Goal: Communication & Community: Answer question/provide support

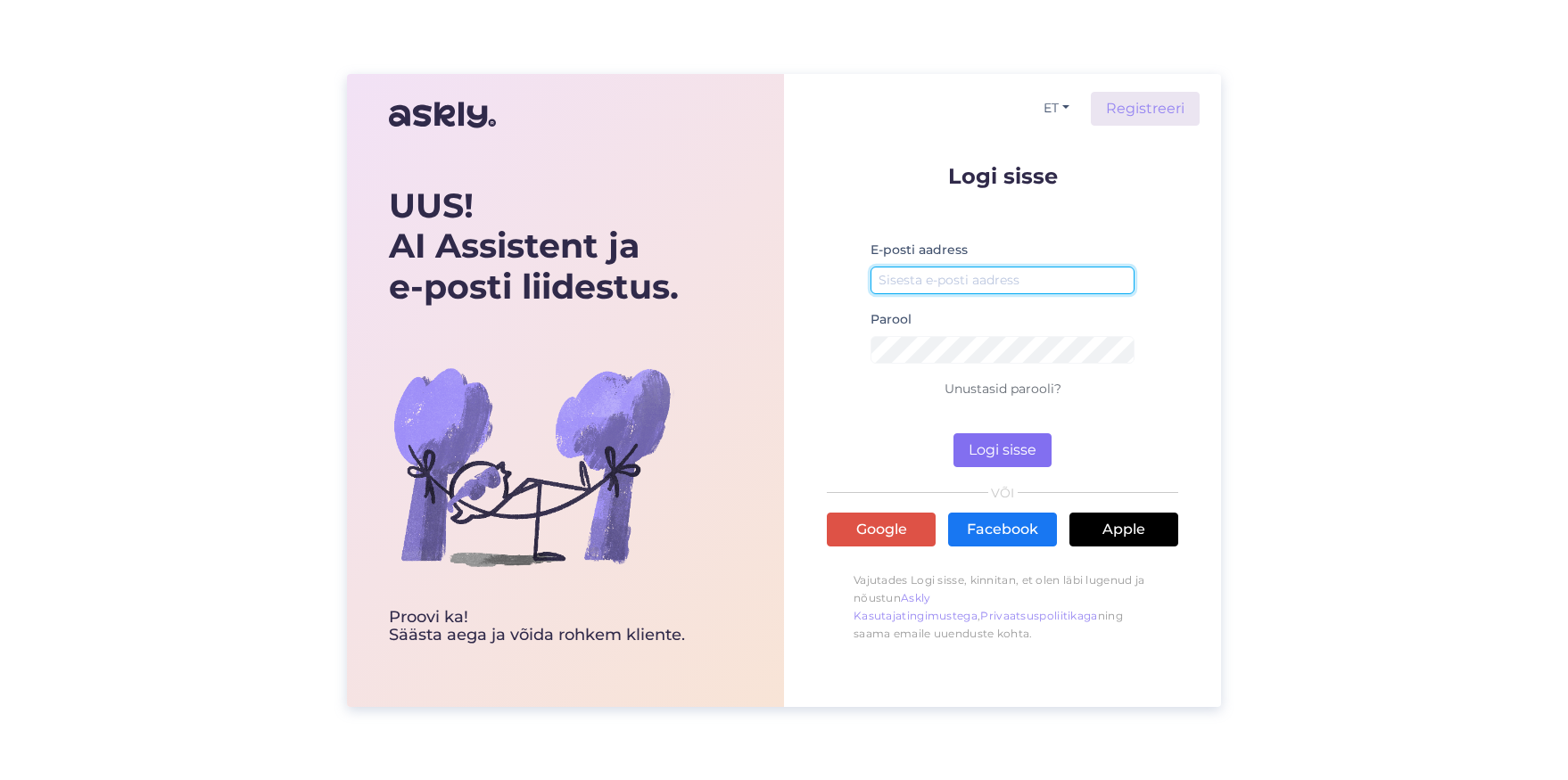
type input "[EMAIL_ADDRESS][DOMAIN_NAME]"
click at [980, 449] on button "Logi sisse" at bounding box center [1003, 450] width 98 height 34
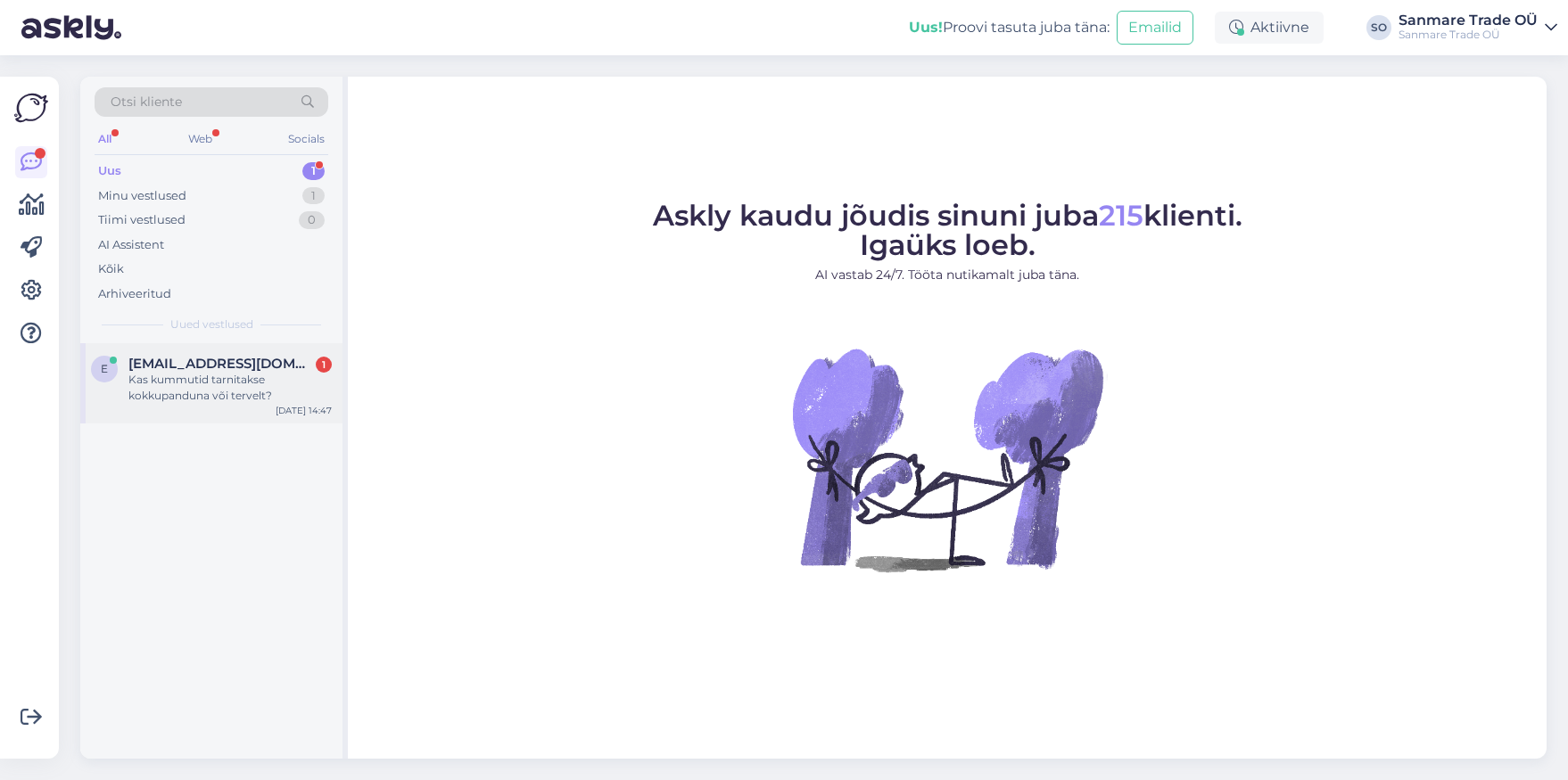
click at [169, 366] on span "[EMAIL_ADDRESS][DOMAIN_NAME]" at bounding box center [220, 364] width 185 height 16
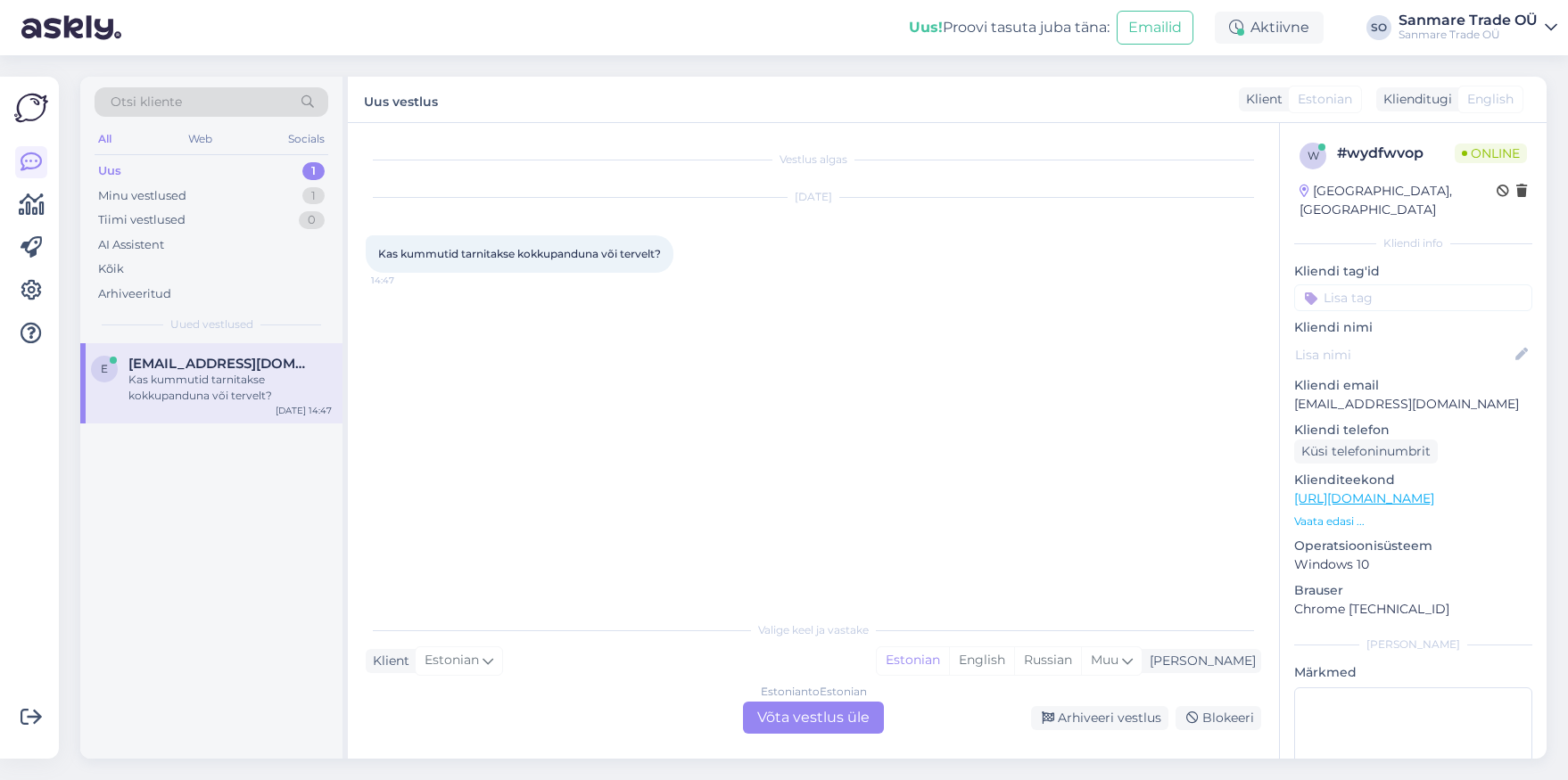
click at [1367, 490] on link "[URL][DOMAIN_NAME]" at bounding box center [1364, 498] width 140 height 16
click at [789, 720] on div "Estonian to Estonian Võta vestlus üle" at bounding box center [814, 718] width 141 height 32
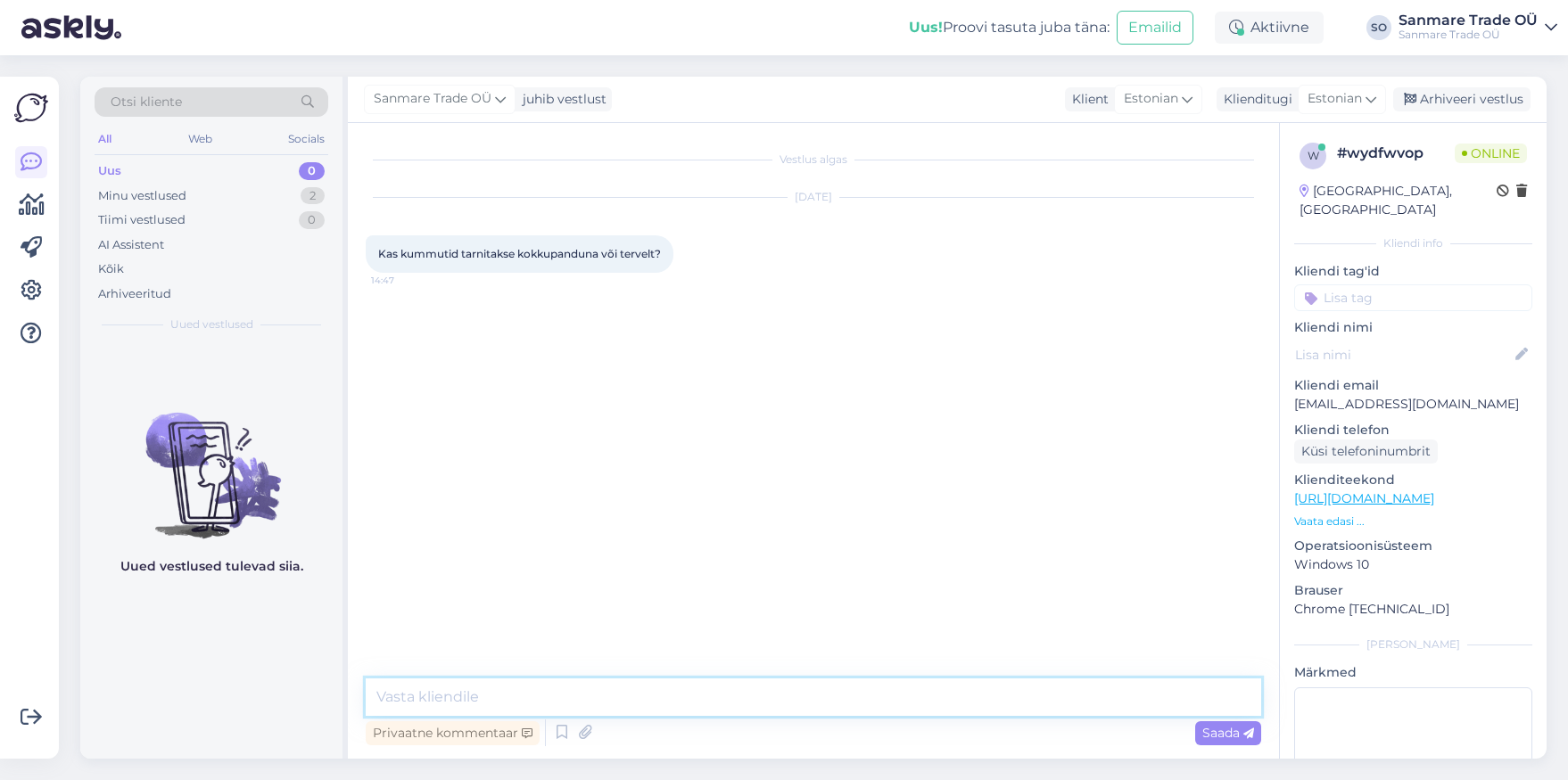
click at [789, 714] on textarea at bounding box center [813, 696] width 895 height 37
type textarea "Tere. Toote peab kokku panema."
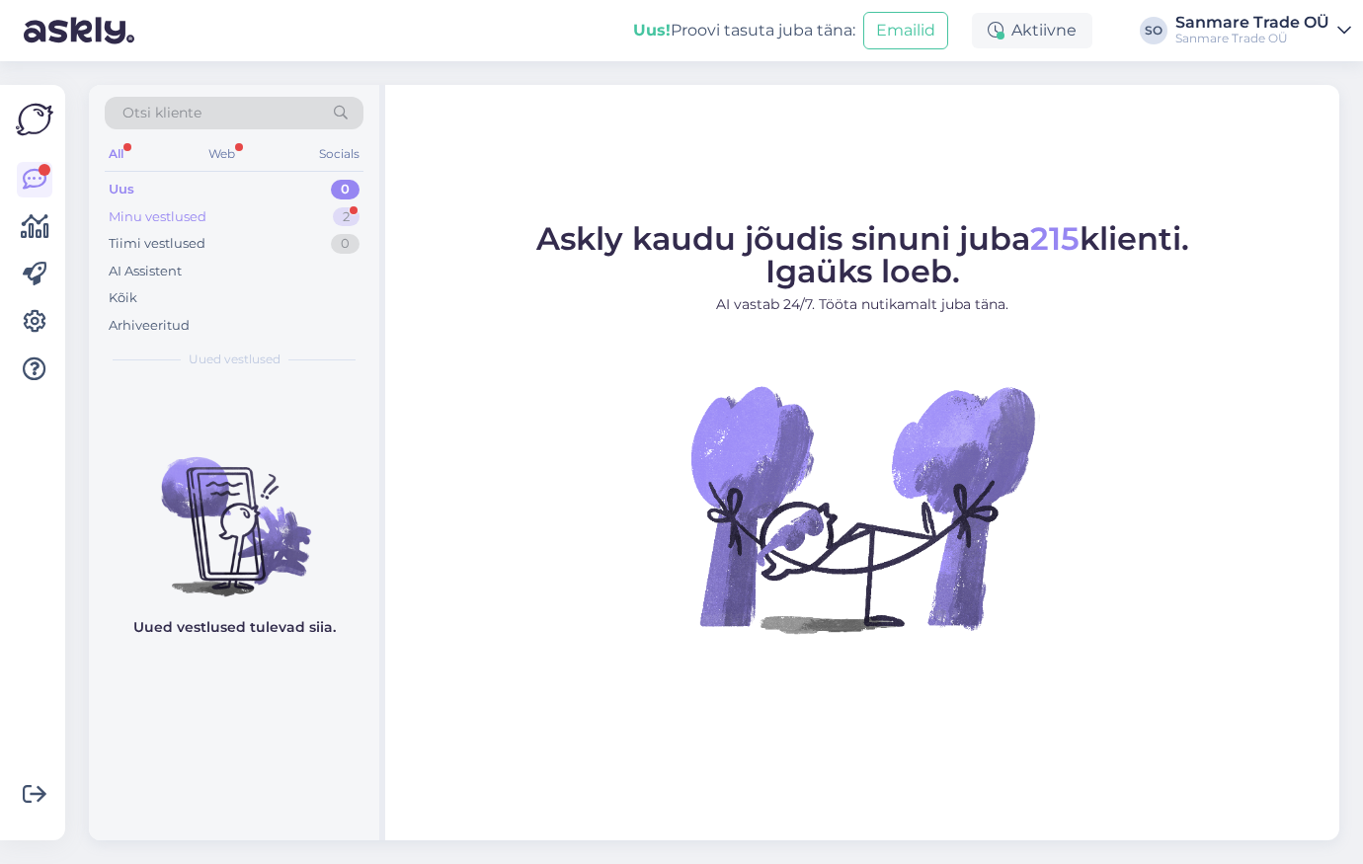
click at [247, 204] on div "Minu vestlused 2" at bounding box center [234, 217] width 259 height 28
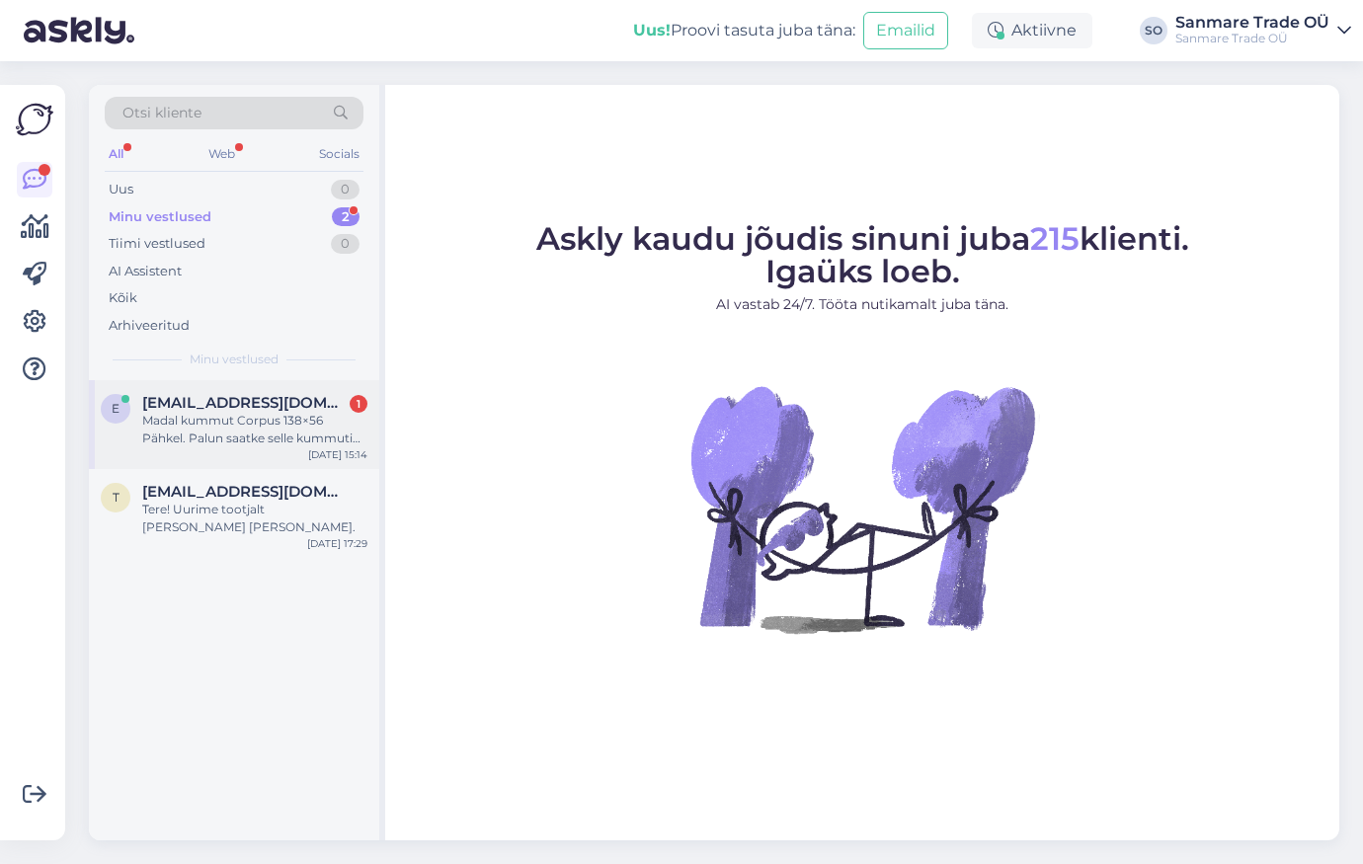
click at [179, 420] on div "Madal kummut Corpus 138×56 Pähkel. Palun saatke selle kummuti täpsemad mõõdud. …" at bounding box center [254, 430] width 225 height 36
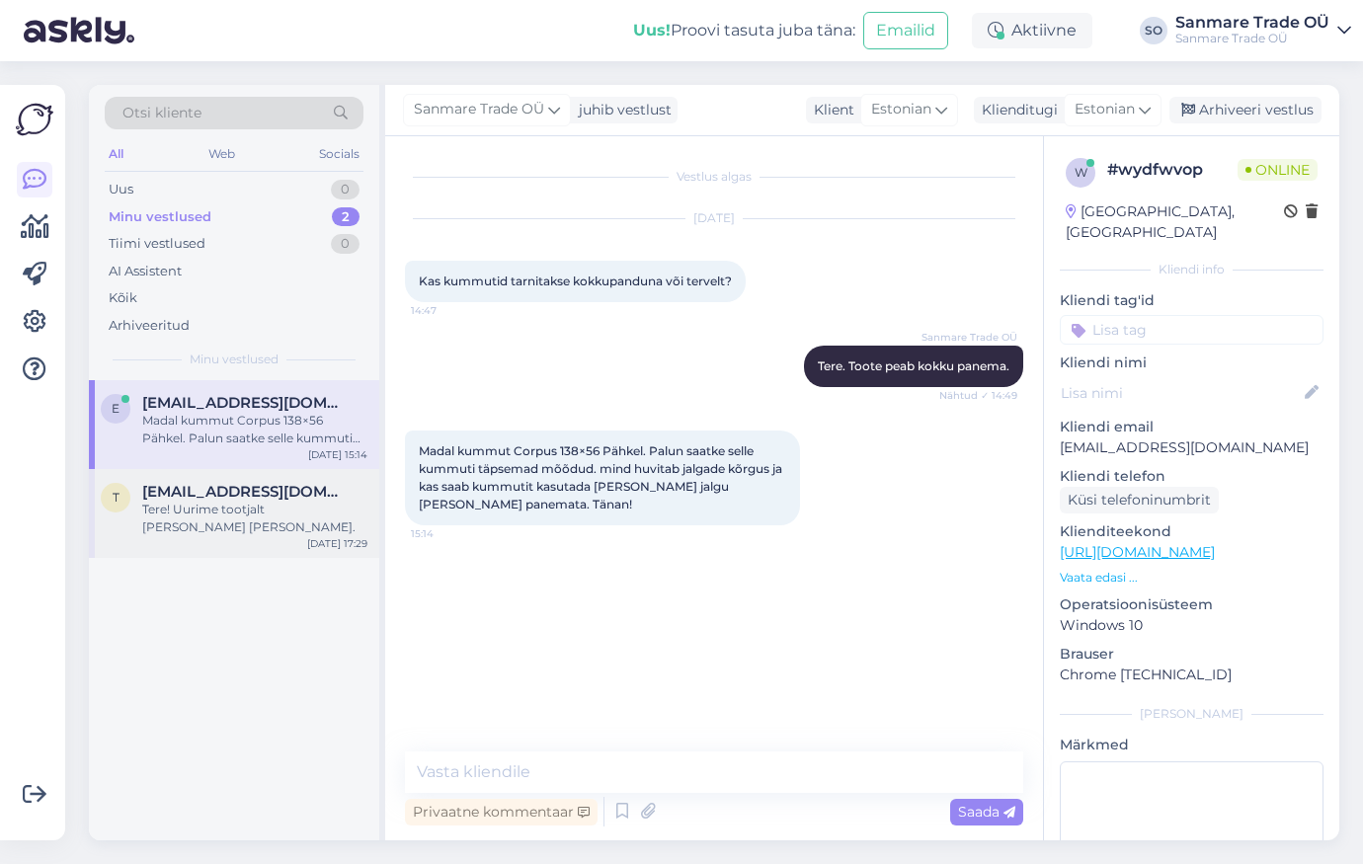
click at [248, 530] on div "Tere! Uurime tootjalt üle ja anname teada." at bounding box center [254, 519] width 225 height 36
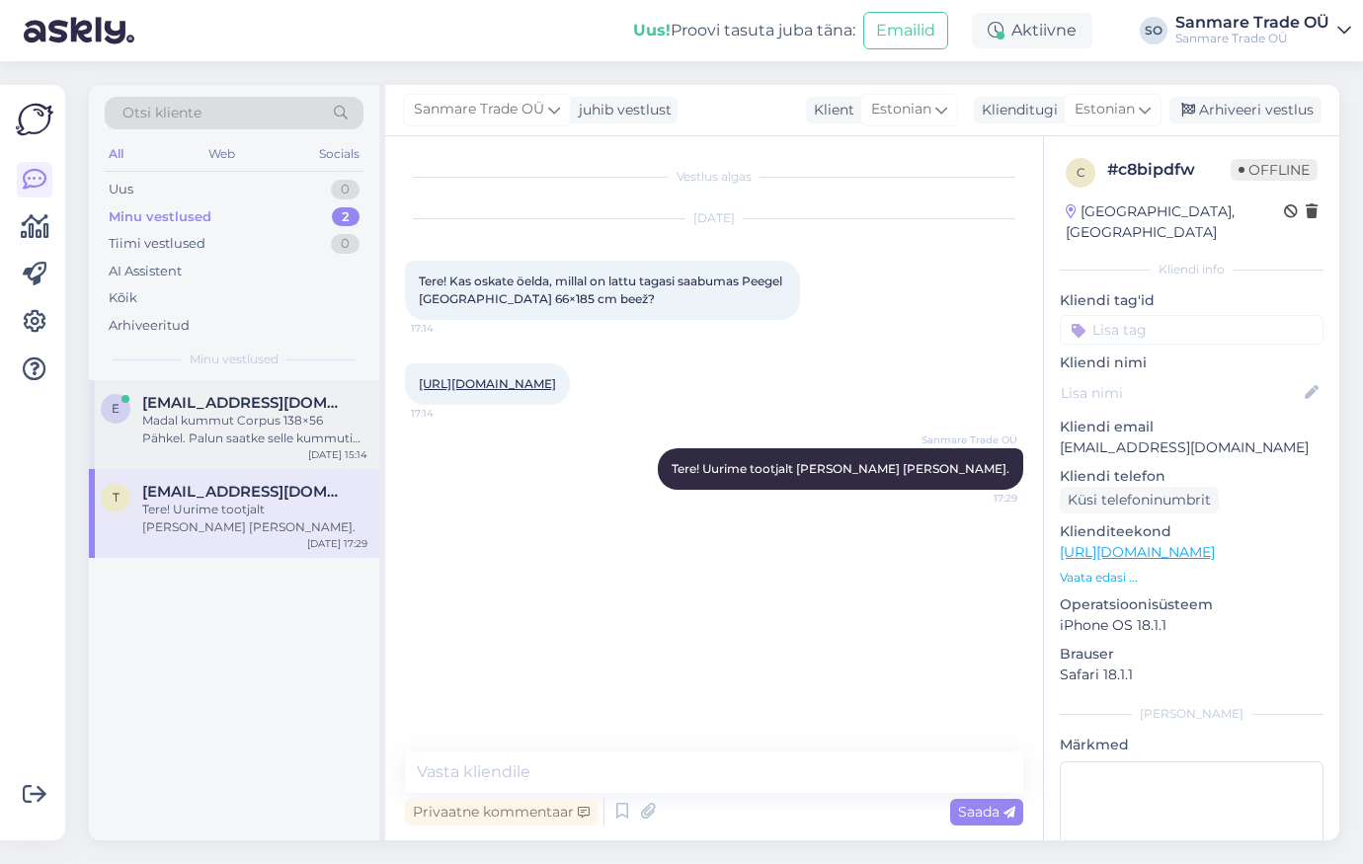
click at [222, 427] on div "Madal kummut Corpus 138×56 Pähkel. Palun saatke selle kummuti täpsemad mõõdud. …" at bounding box center [254, 430] width 225 height 36
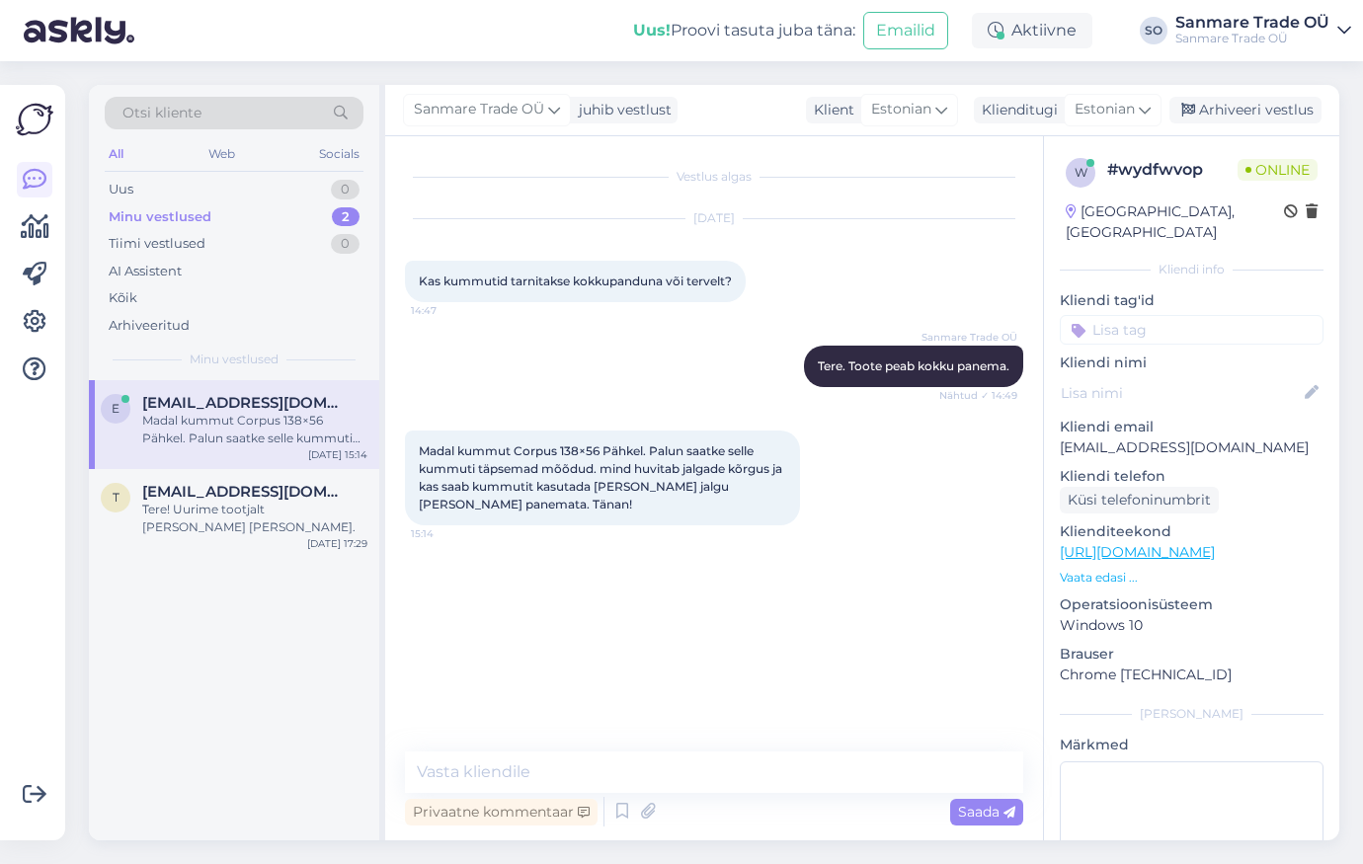
click at [1167, 543] on link "[URL][DOMAIN_NAME]" at bounding box center [1137, 552] width 155 height 18
click at [478, 787] on textarea at bounding box center [714, 771] width 618 height 41
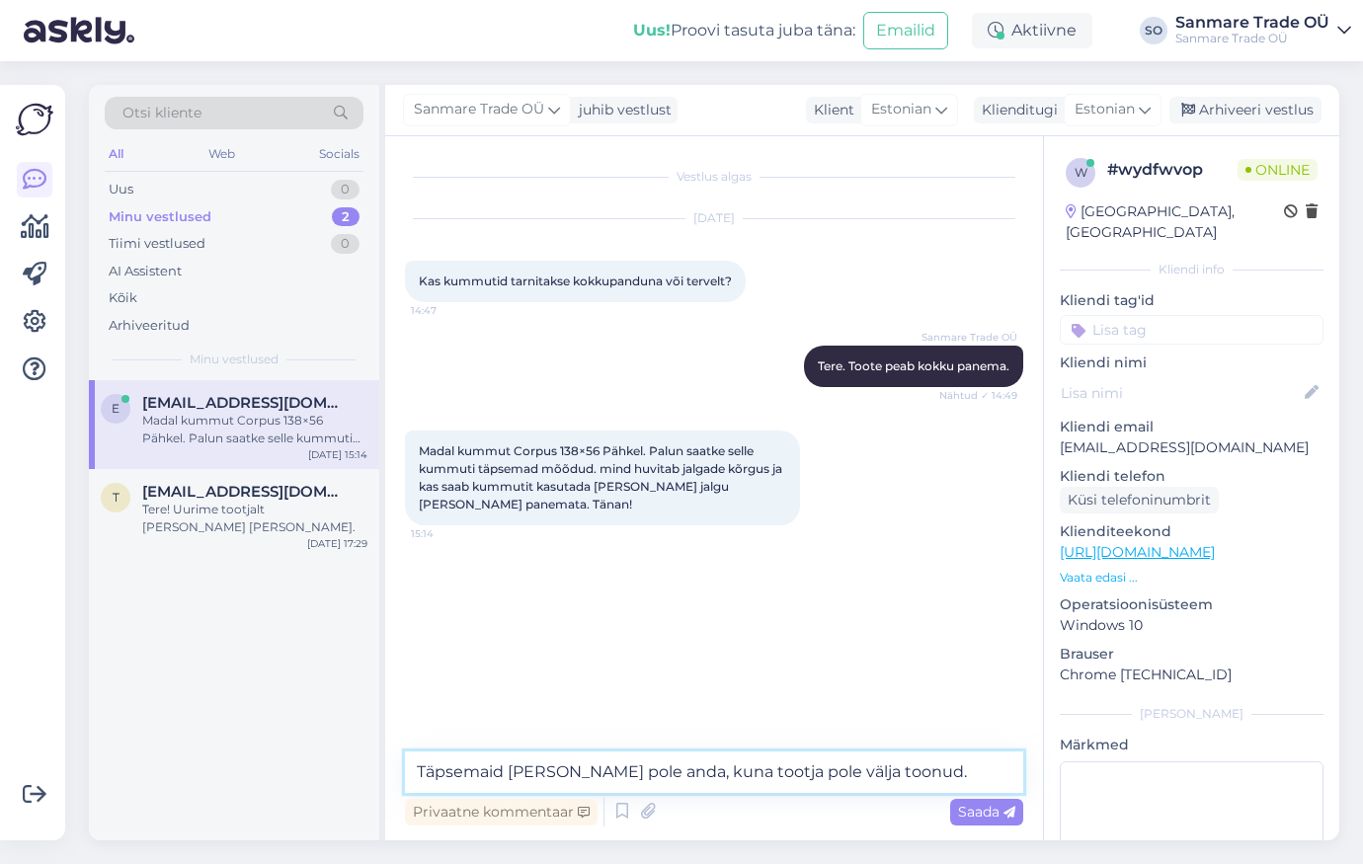
type textarea "Täpsemaid mõõte meil pole anda, kuna tootja pole välja toonud."
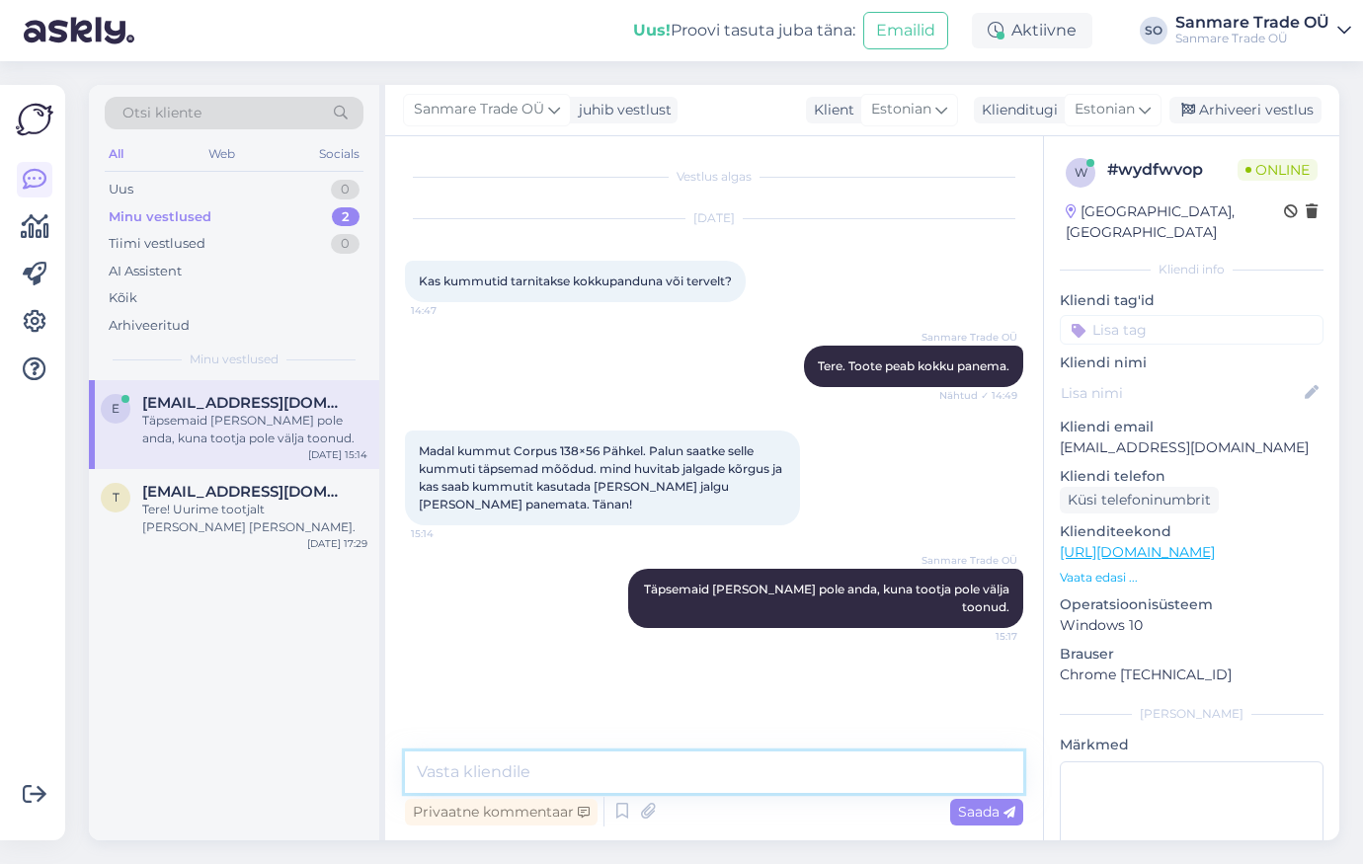
paste textarea "Kogukõrgus 56 cm Kogulaius 138 cm Kogusügavus 40 cm Mööbli all olev vaba ruum 1…"
type textarea "Kogukõrgus 56 cm Kogulaius 138 cm Kogusügavus 40 cm Mööbli all olev vaba ruum 1…"
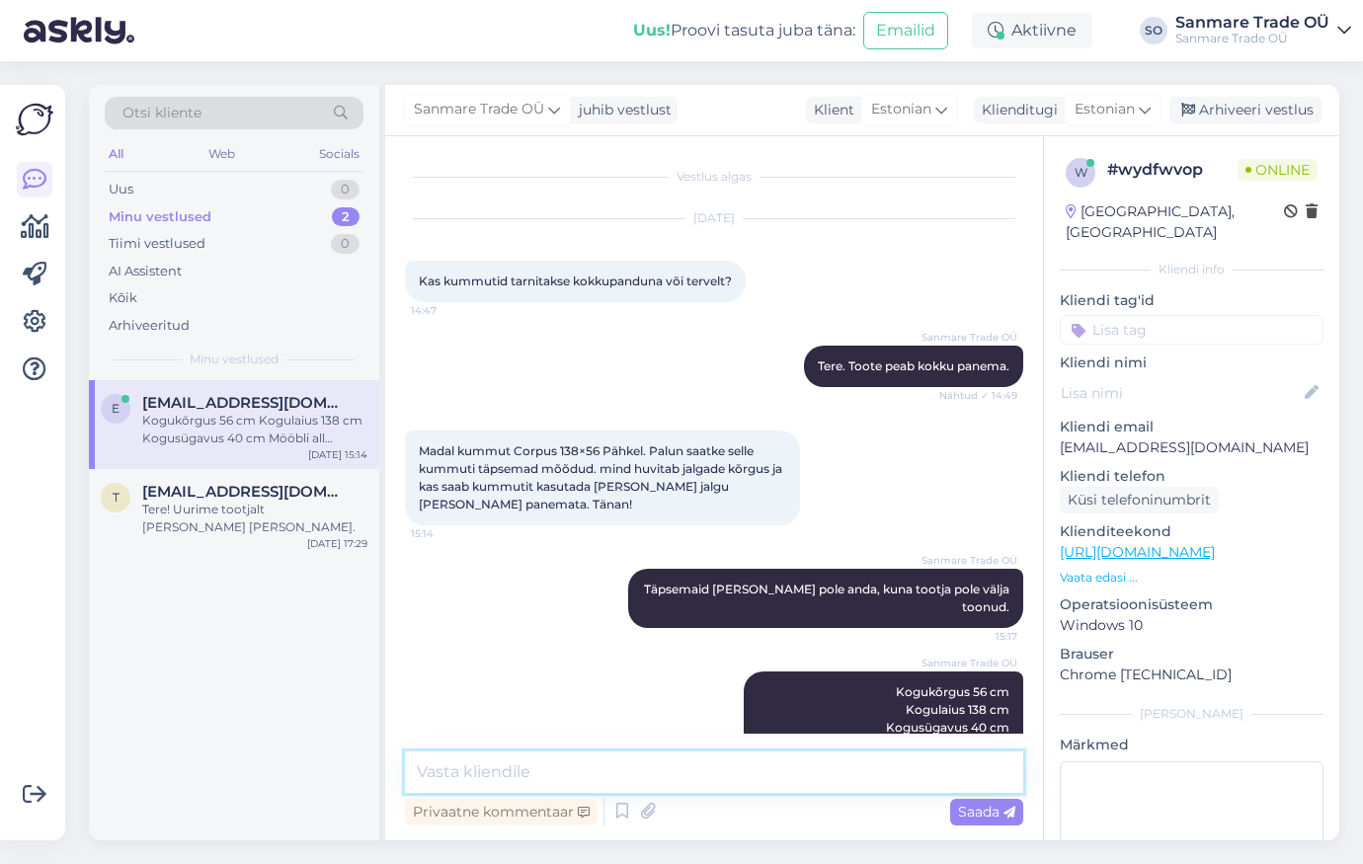
scroll to position [54, 0]
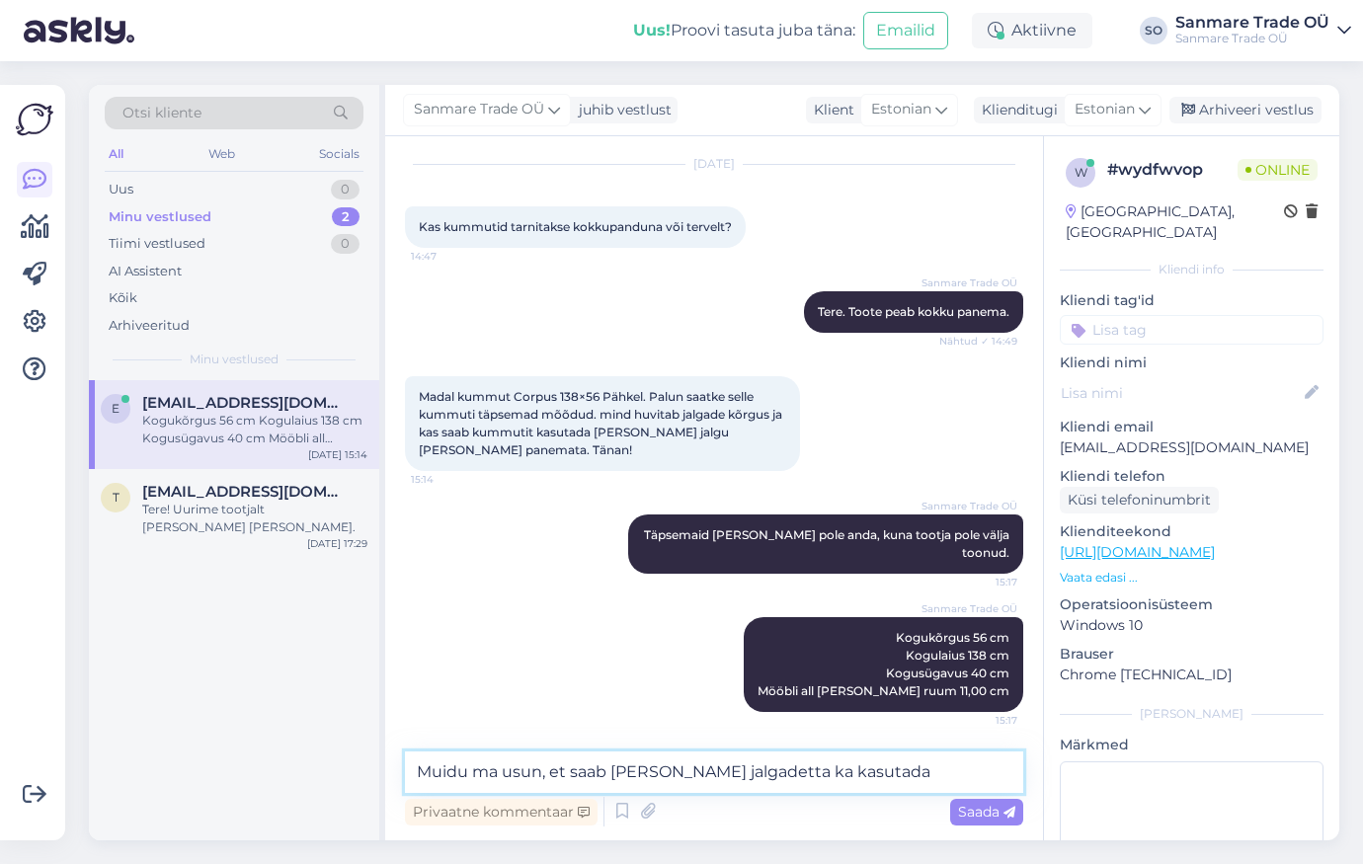
click at [703, 773] on textarea "Muidu ma usun, et saab ilma jalgadetta ka kasutada" at bounding box center [714, 771] width 618 height 41
click at [637, 775] on textarea "Muidu ma usun, et saab ilma jalgadetta ka kasutada" at bounding box center [714, 771] width 618 height 41
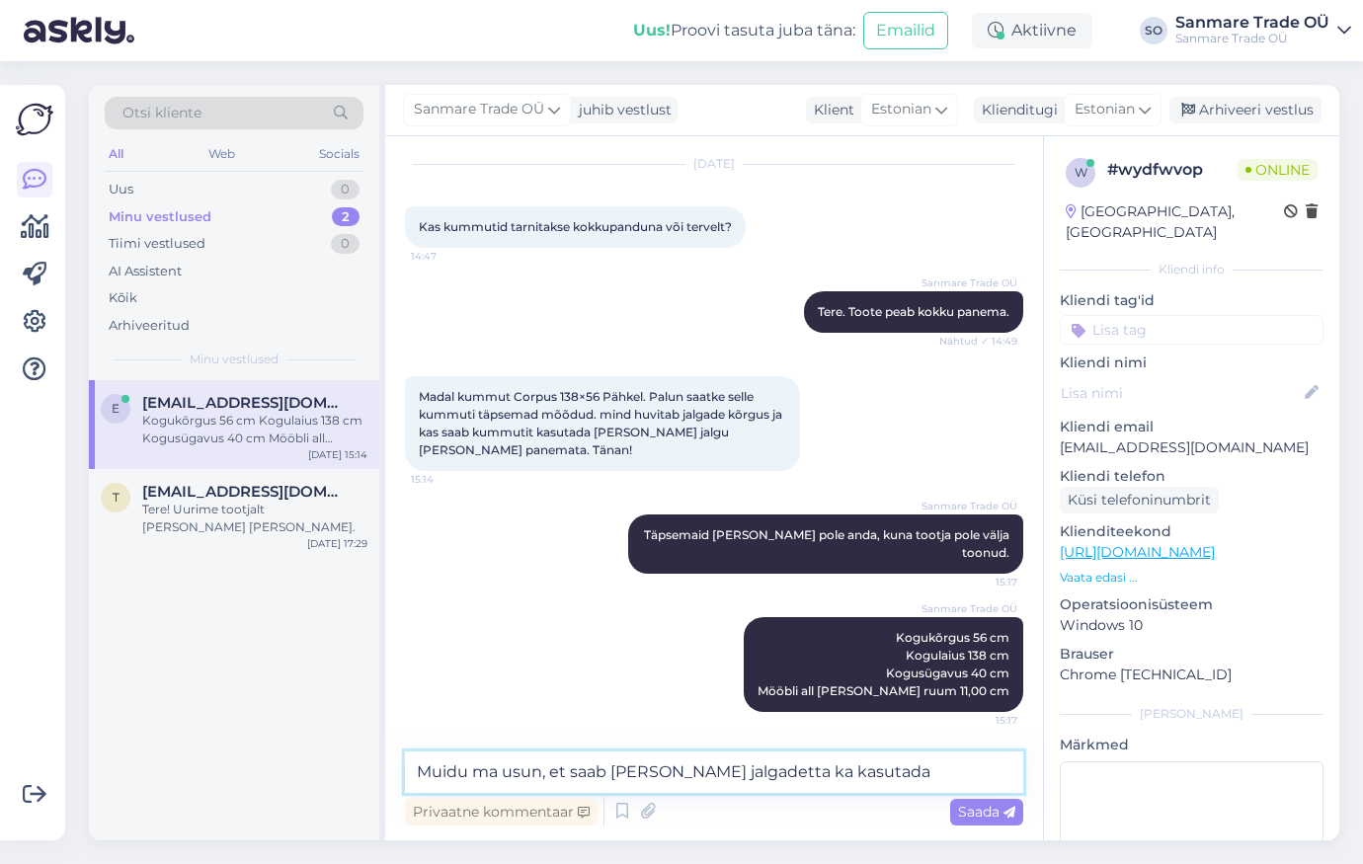
click at [637, 775] on textarea "Muidu ma usun, et saab ilma jalgadetta ka kasutada" at bounding box center [714, 771] width 618 height 41
paste textarea "usun, et saab kasutada ka ilma jalgadeta."
type textarea "Muidu usun, et saab kasutada ka ilma jalgadeta."
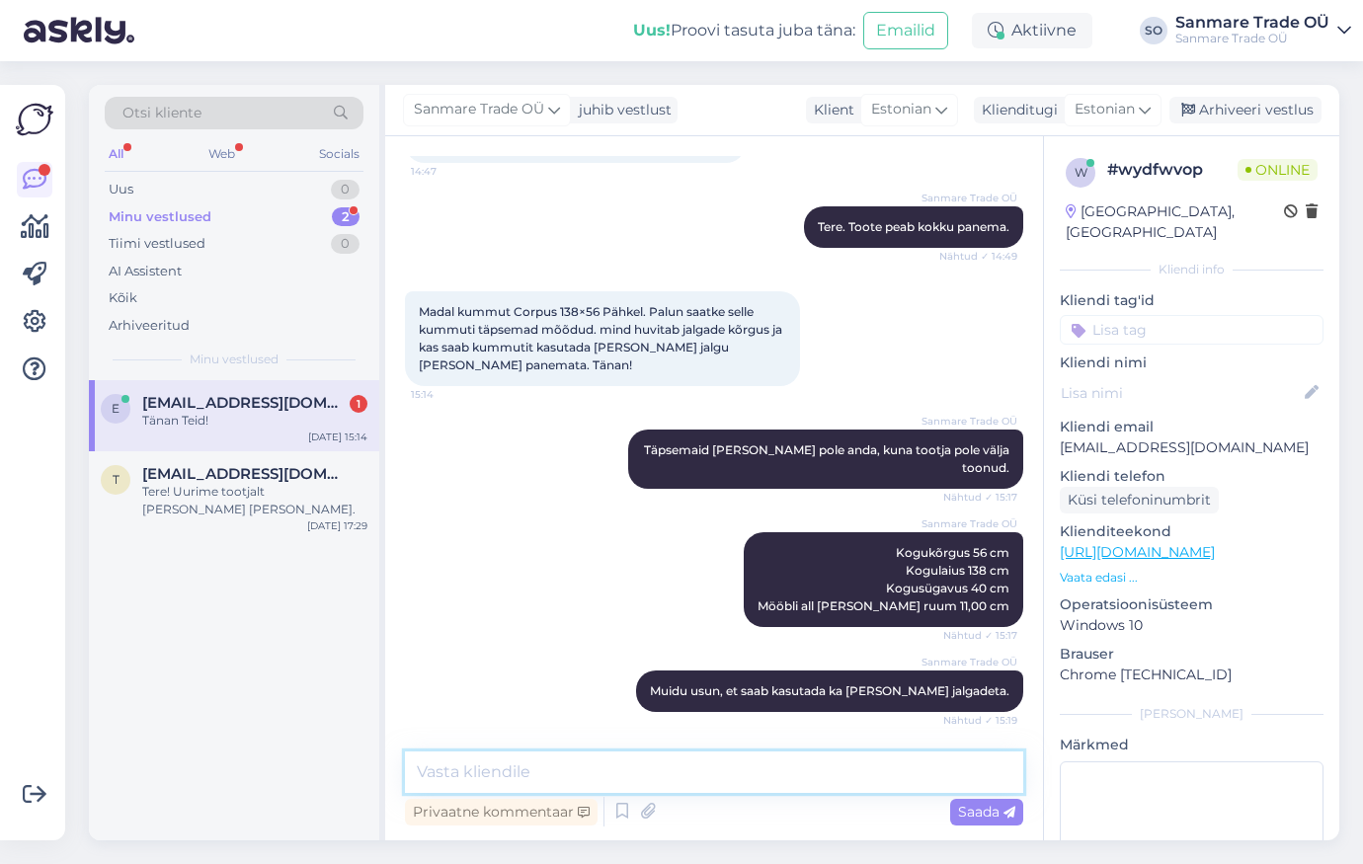
scroll to position [224, 0]
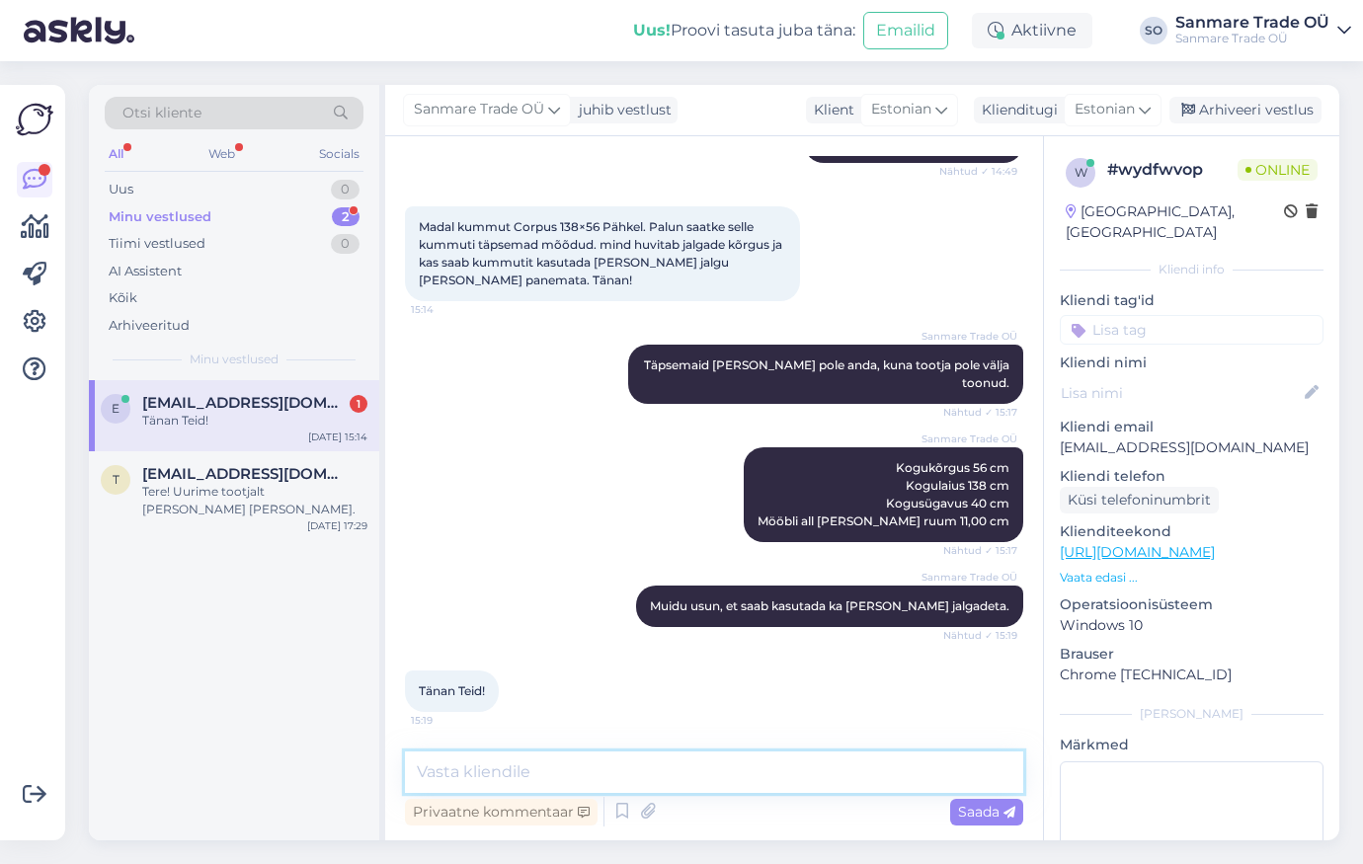
click at [446, 769] on textarea at bounding box center [714, 771] width 618 height 41
click at [275, 515] on div "Tere! Uurime tootjalt üle ja anname teada." at bounding box center [254, 501] width 225 height 36
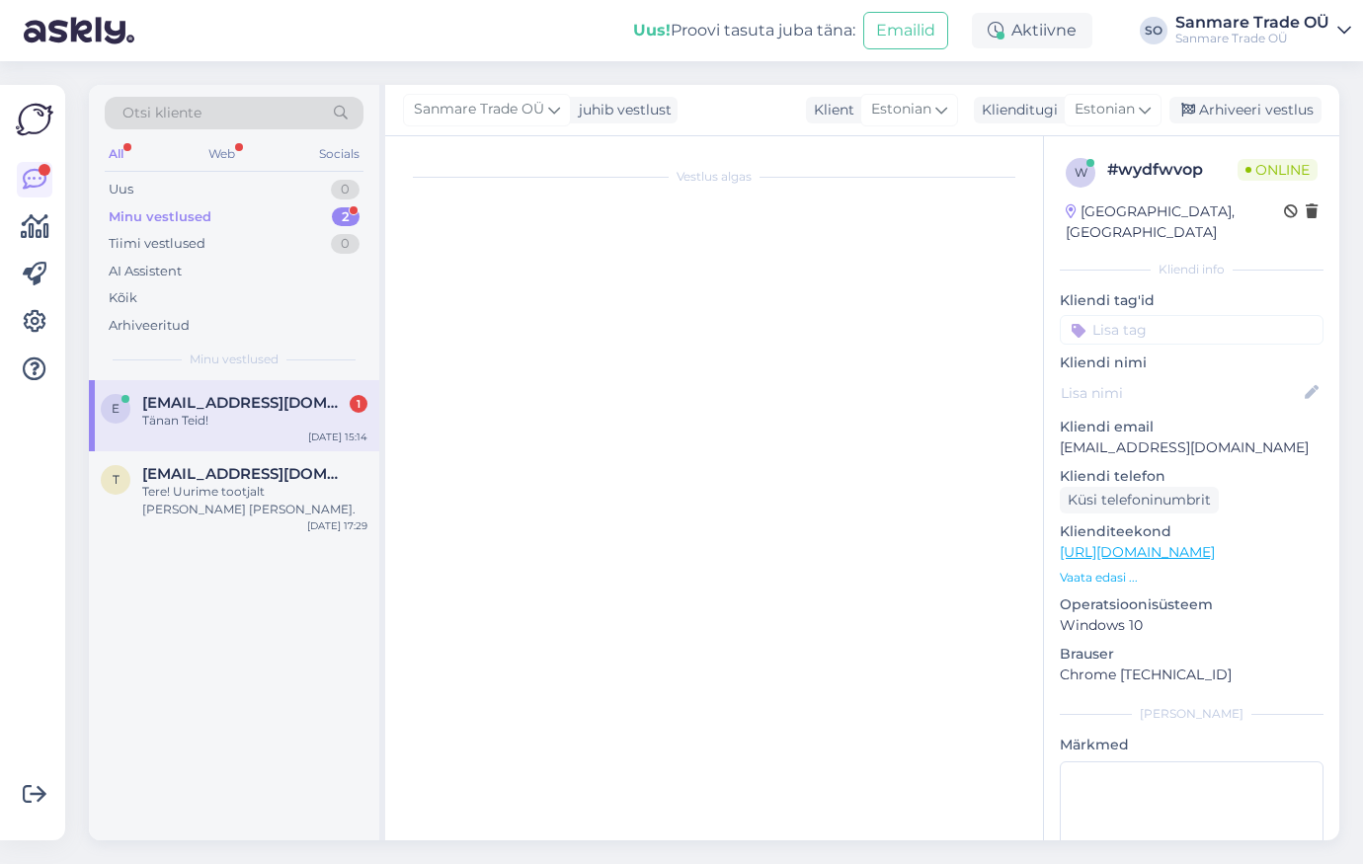
scroll to position [0, 0]
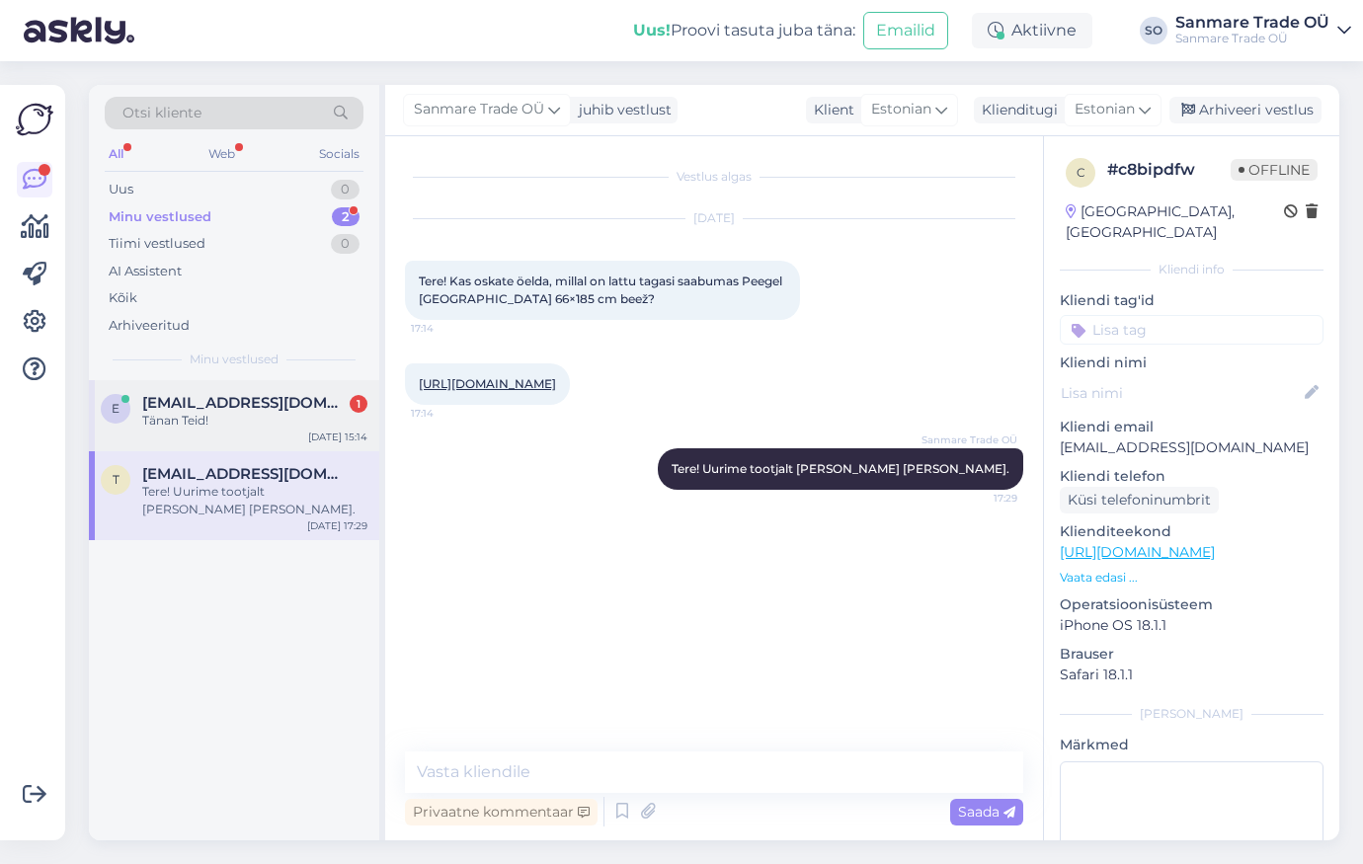
click at [252, 404] on span "[EMAIL_ADDRESS][DOMAIN_NAME]" at bounding box center [244, 403] width 205 height 18
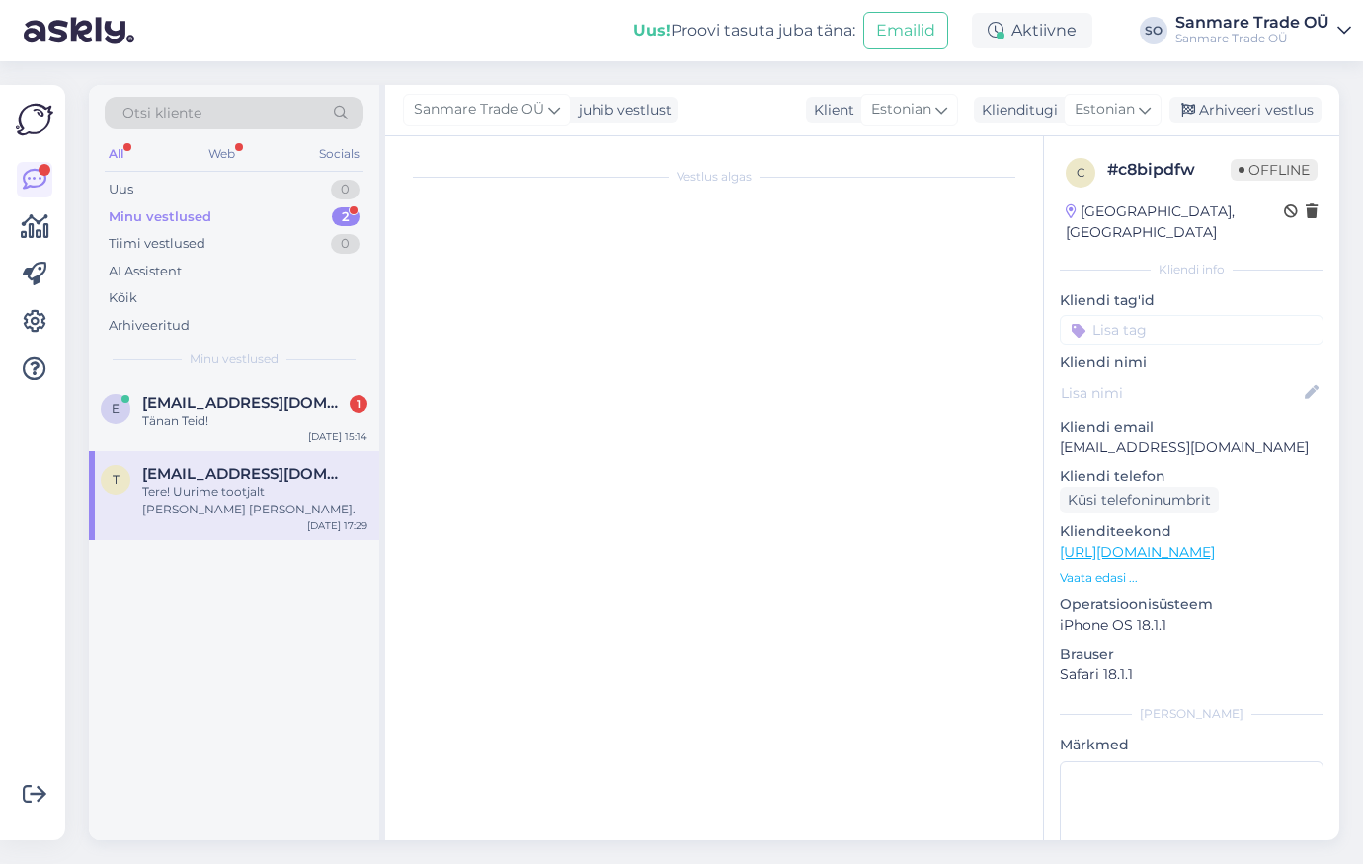
scroll to position [224, 0]
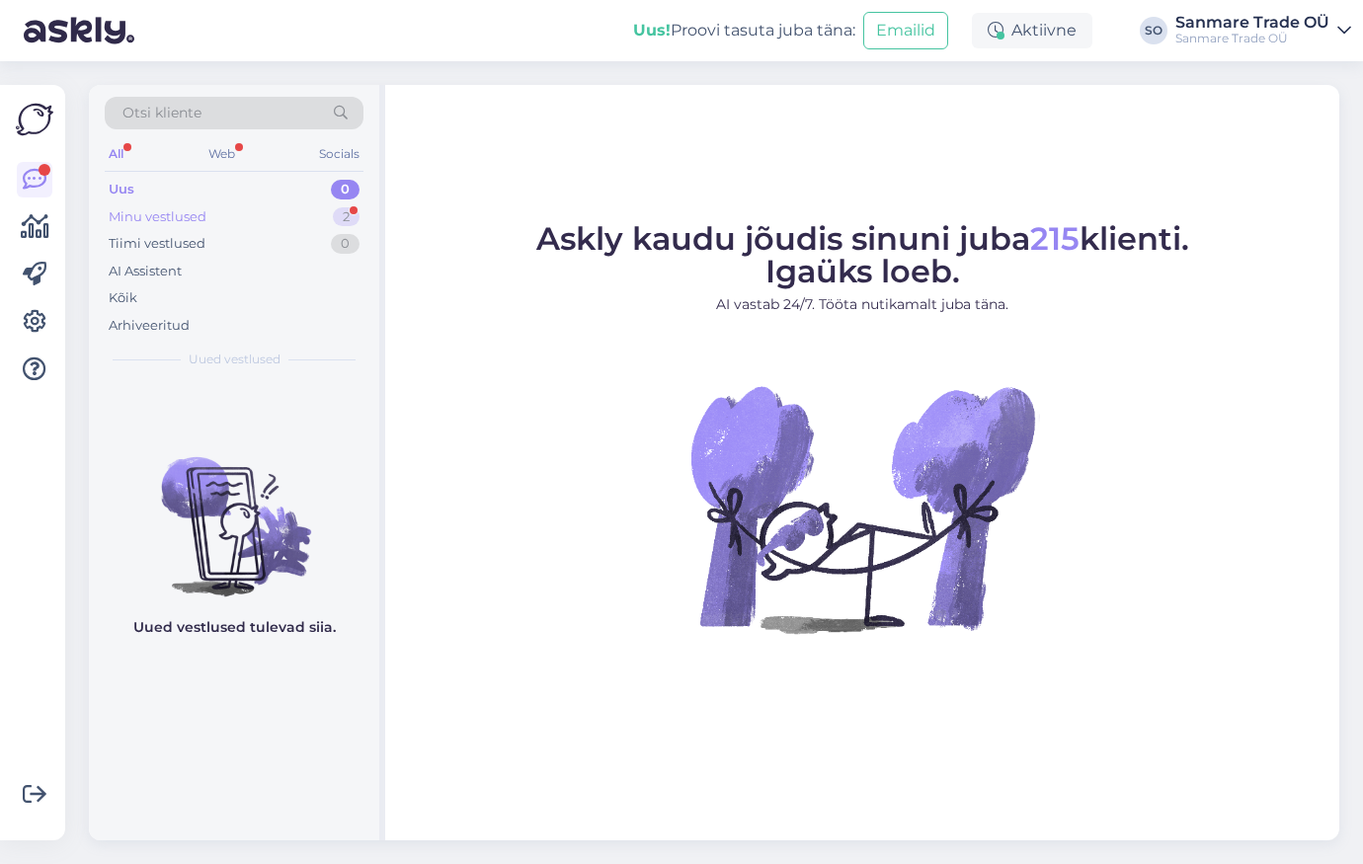
click at [268, 207] on div "Minu vestlused 2" at bounding box center [234, 217] width 259 height 28
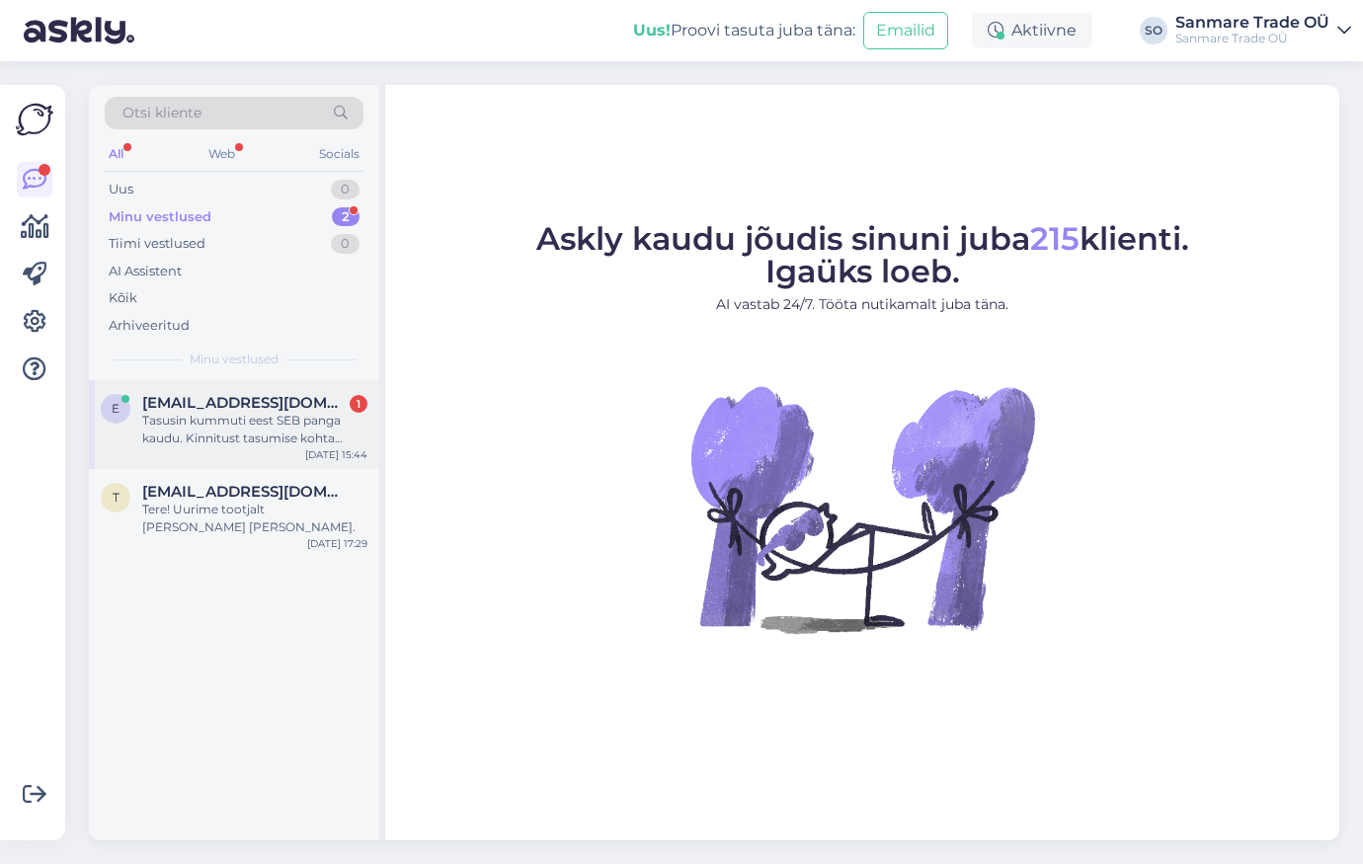
click at [255, 429] on div "Tasusin kummuti eest SEB panga kaudu. Kinnitust tasumise kohta mulle postkasti …" at bounding box center [254, 430] width 225 height 36
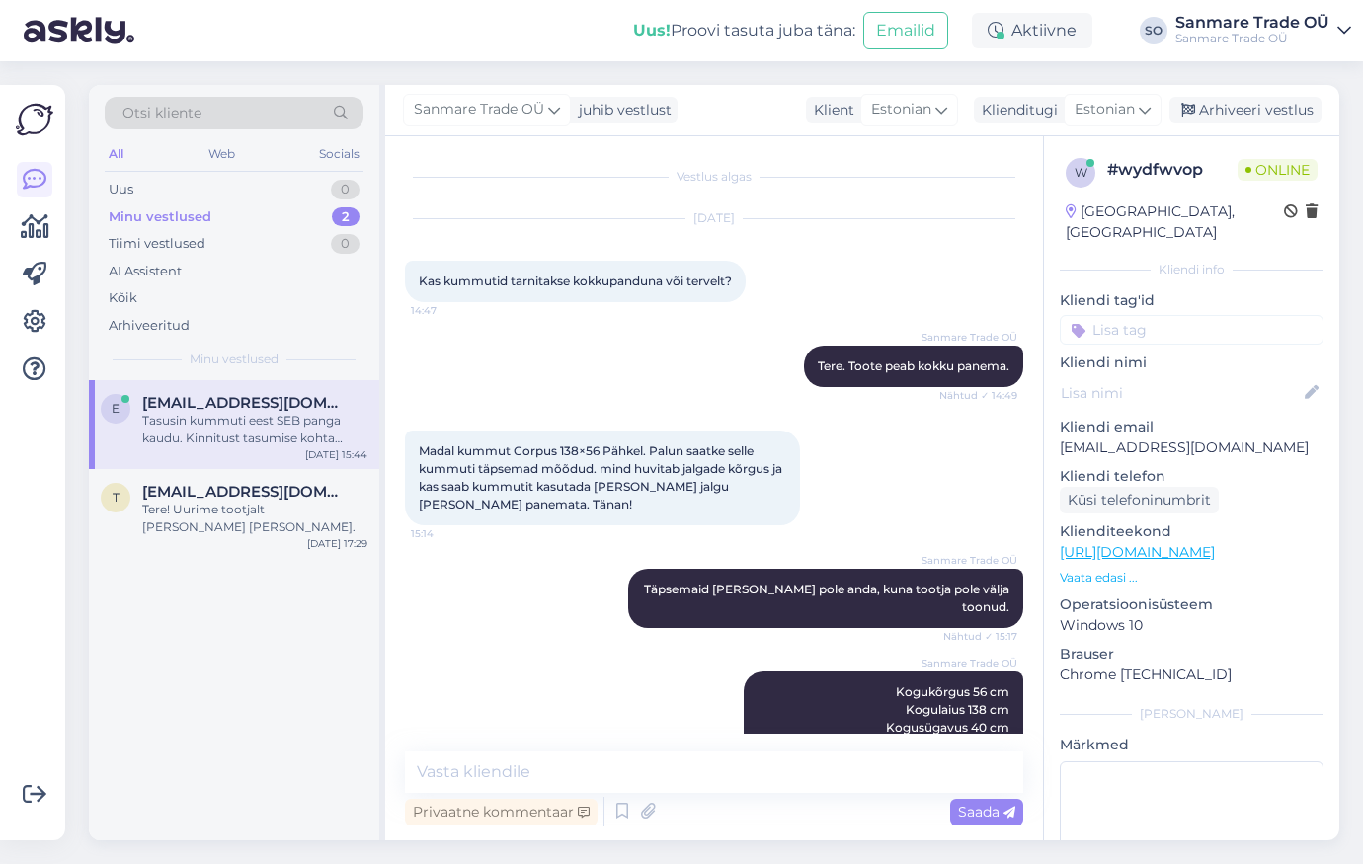
scroll to position [327, 0]
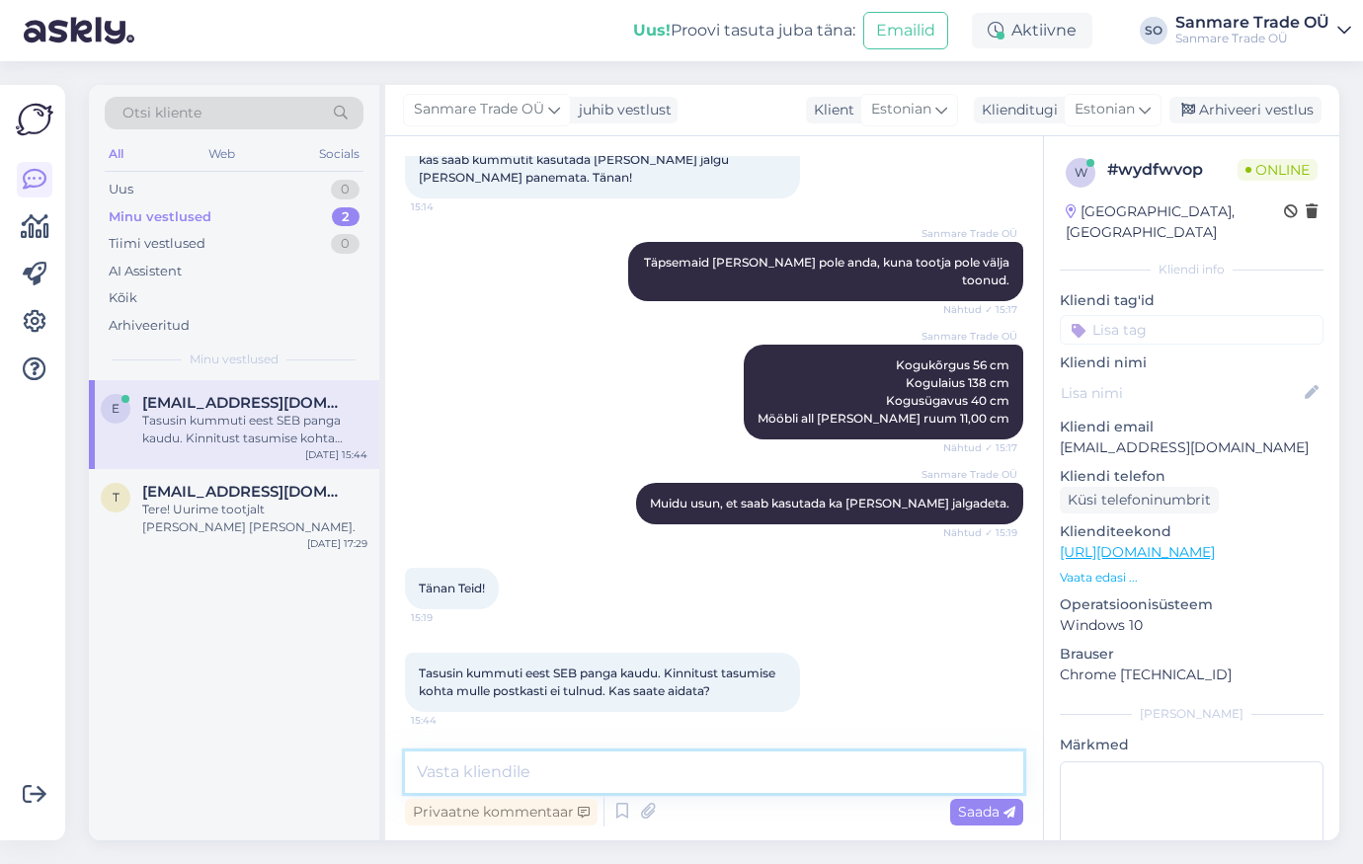
click at [532, 785] on textarea at bounding box center [714, 771] width 618 height 41
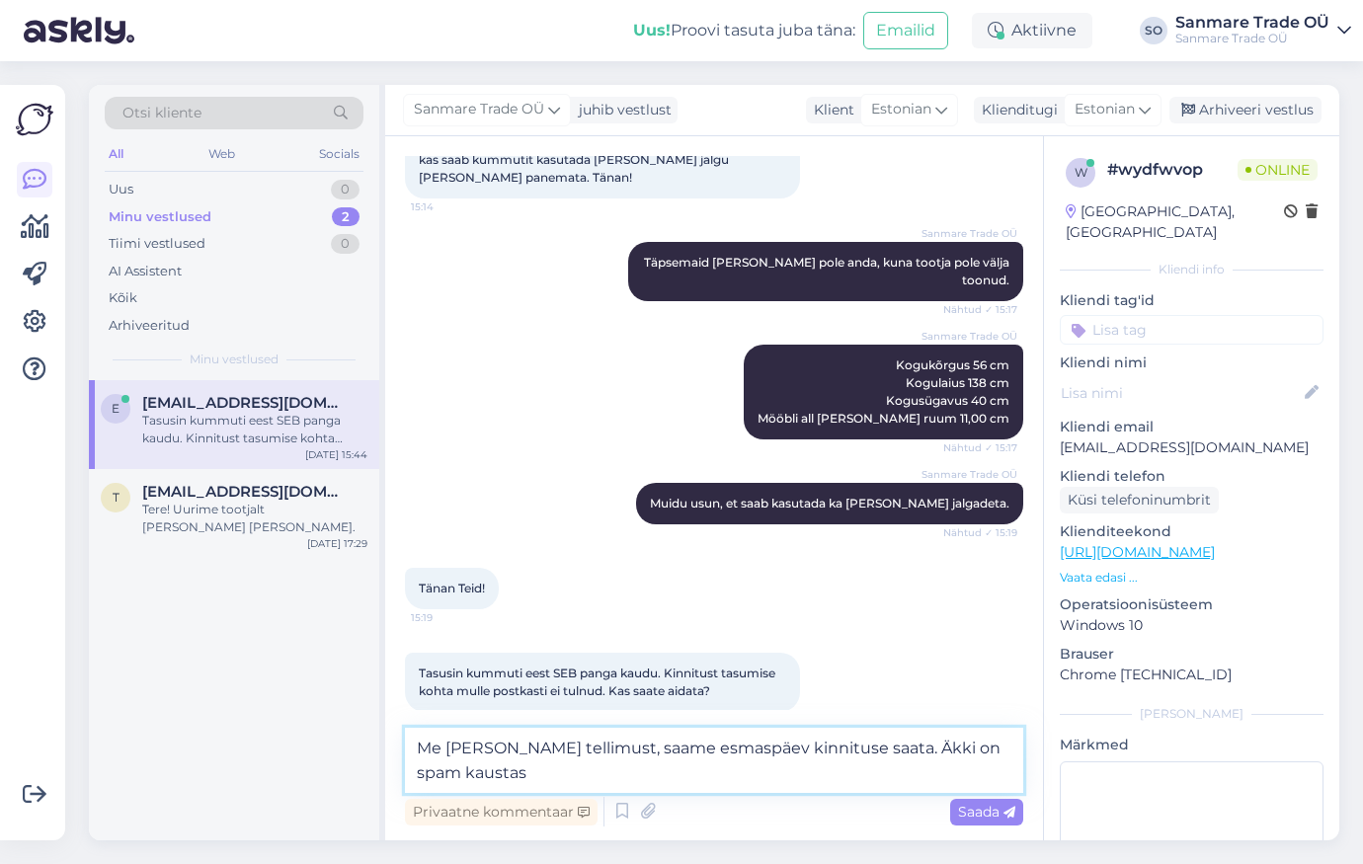
type textarea "Me nägime tellimust, saame esmaspäev kinnituse saata. Äkki on spam kaustas."
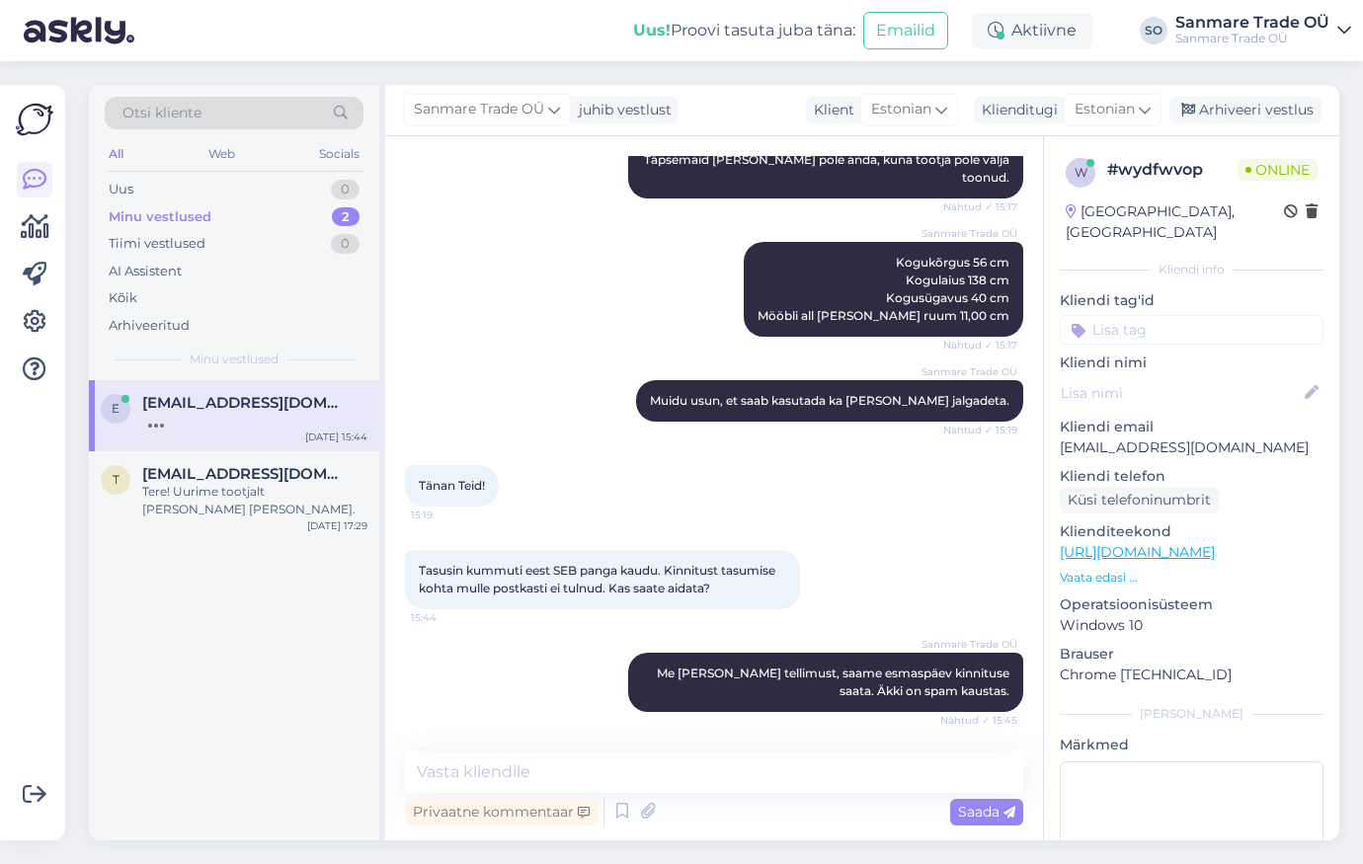
scroll to position [514, 0]
